Goal: Task Accomplishment & Management: Manage account settings

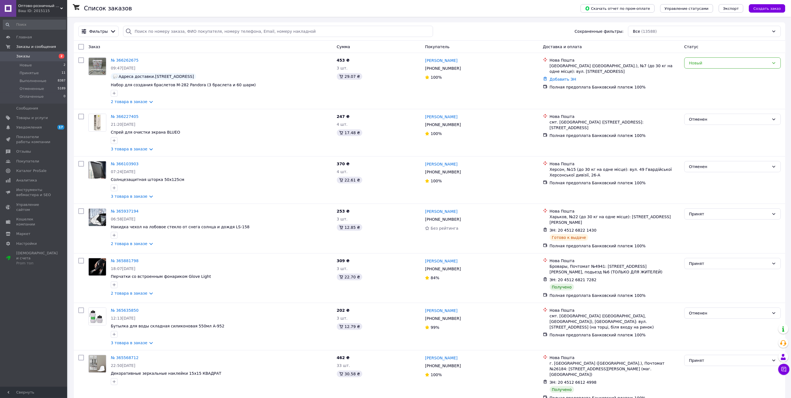
click at [38, 56] on span "Заказы" at bounding box center [34, 56] width 36 height 5
click at [32, 55] on span "Заказы" at bounding box center [34, 56] width 36 height 5
click at [38, 115] on span "Товары и услуги" at bounding box center [32, 117] width 32 height 5
